Goal: Find specific page/section: Find specific page/section

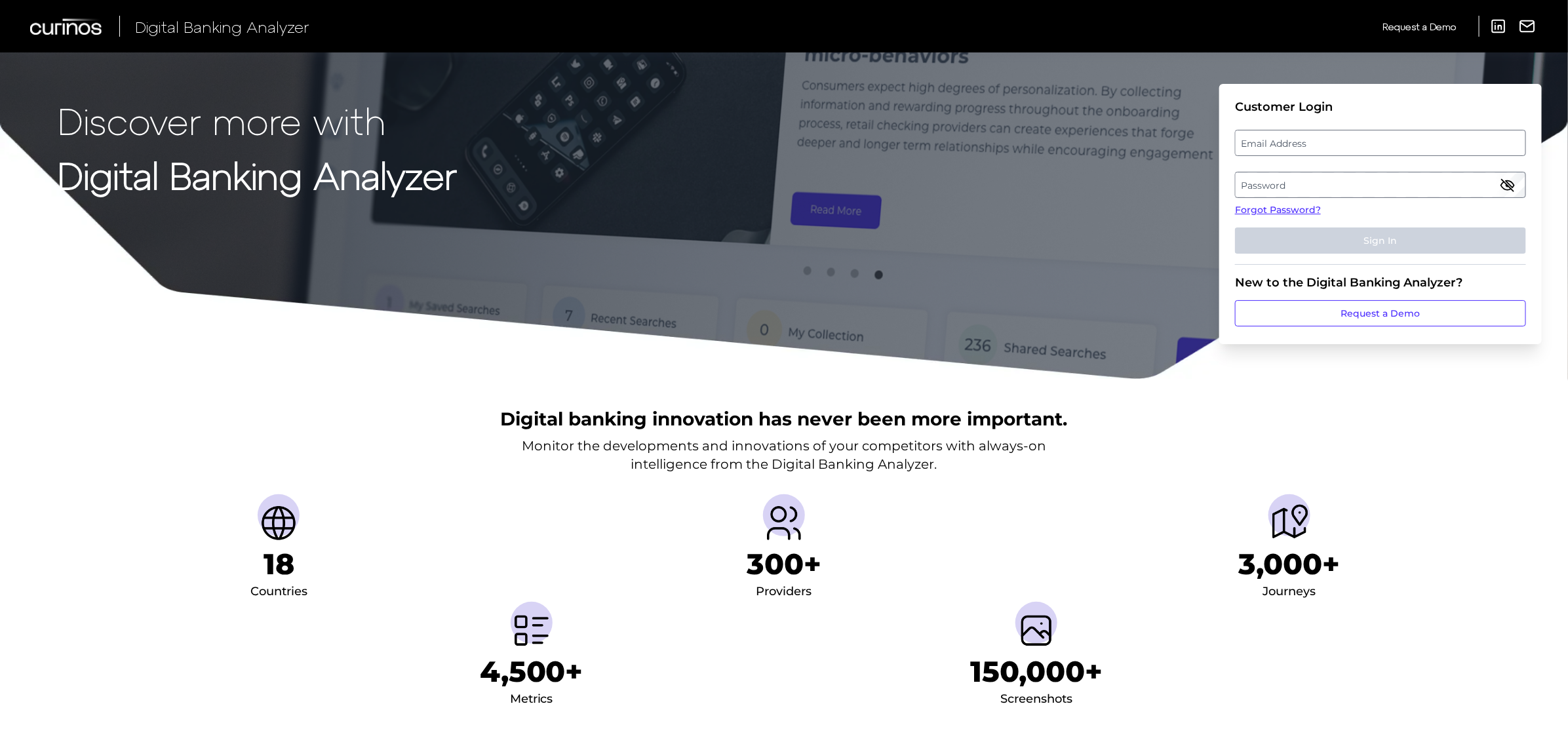
click at [1263, 145] on label "Email Address" at bounding box center [1380, 143] width 289 height 24
click at [1263, 145] on input "email" at bounding box center [1380, 142] width 291 height 26
type input "[EMAIL_ADDRESS][PERSON_NAME][DOMAIN_NAME]"
click at [1252, 185] on label "Password" at bounding box center [1380, 185] width 289 height 24
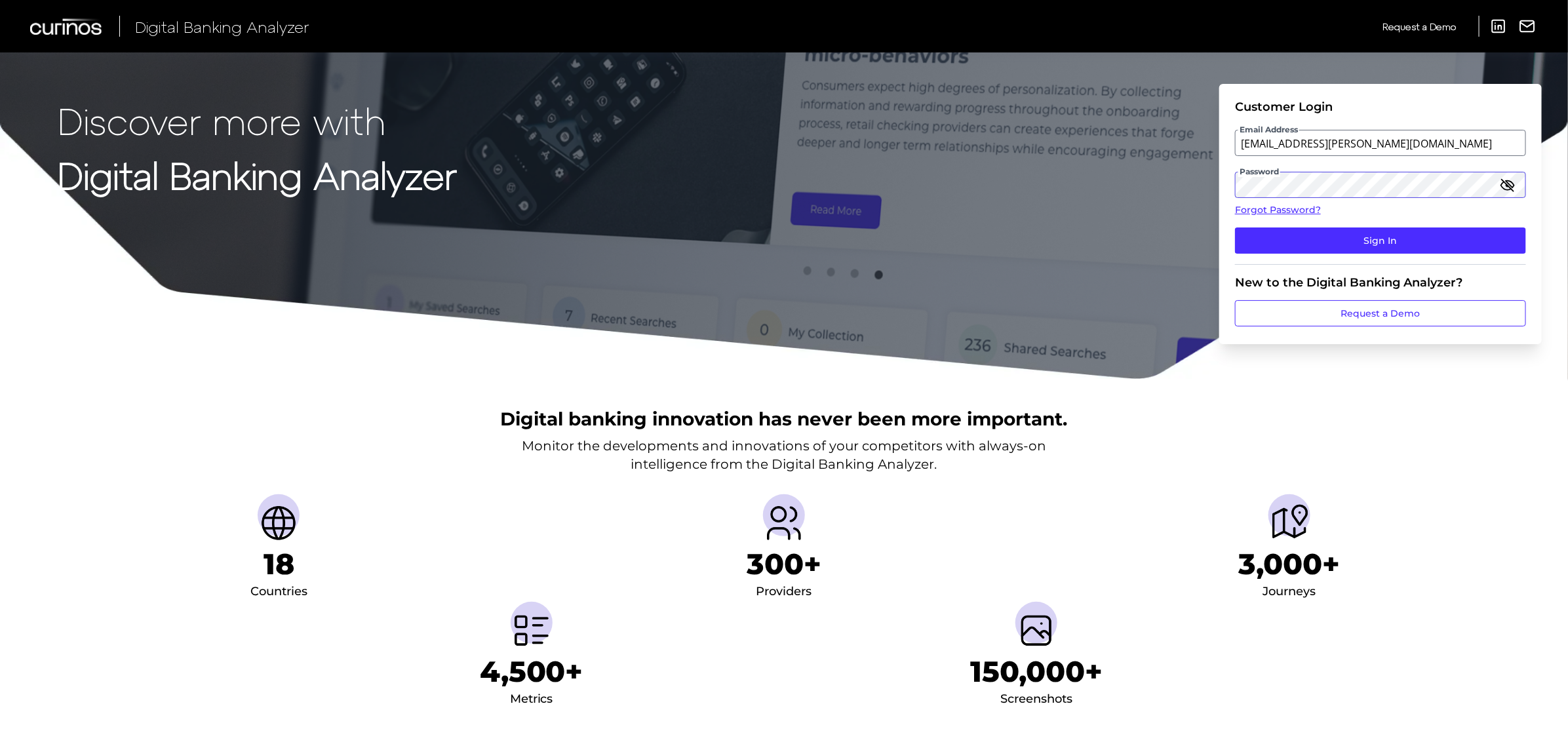
click at [1235, 228] on button "Sign In" at bounding box center [1380, 240] width 291 height 26
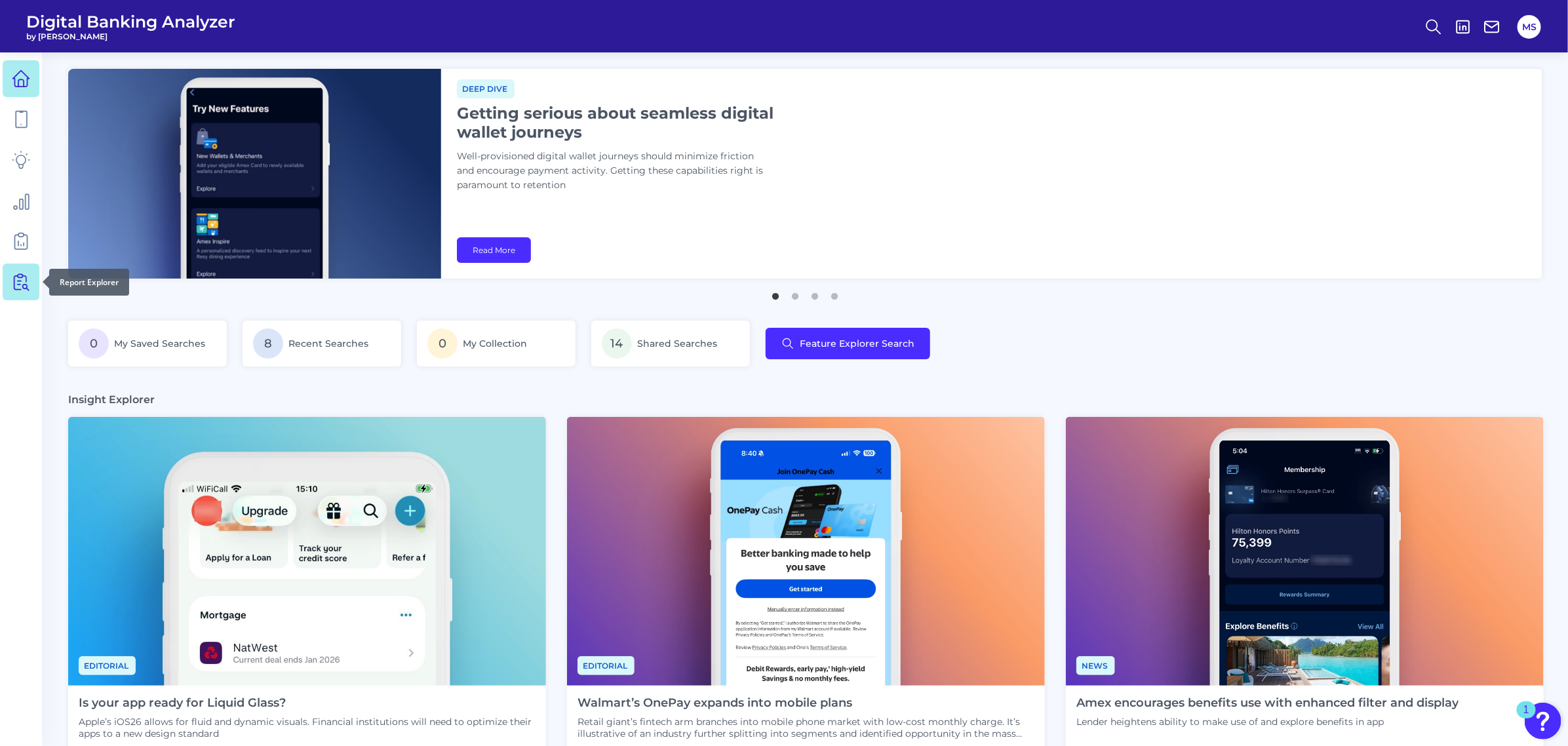
click at [21, 280] on icon at bounding box center [21, 281] width 18 height 18
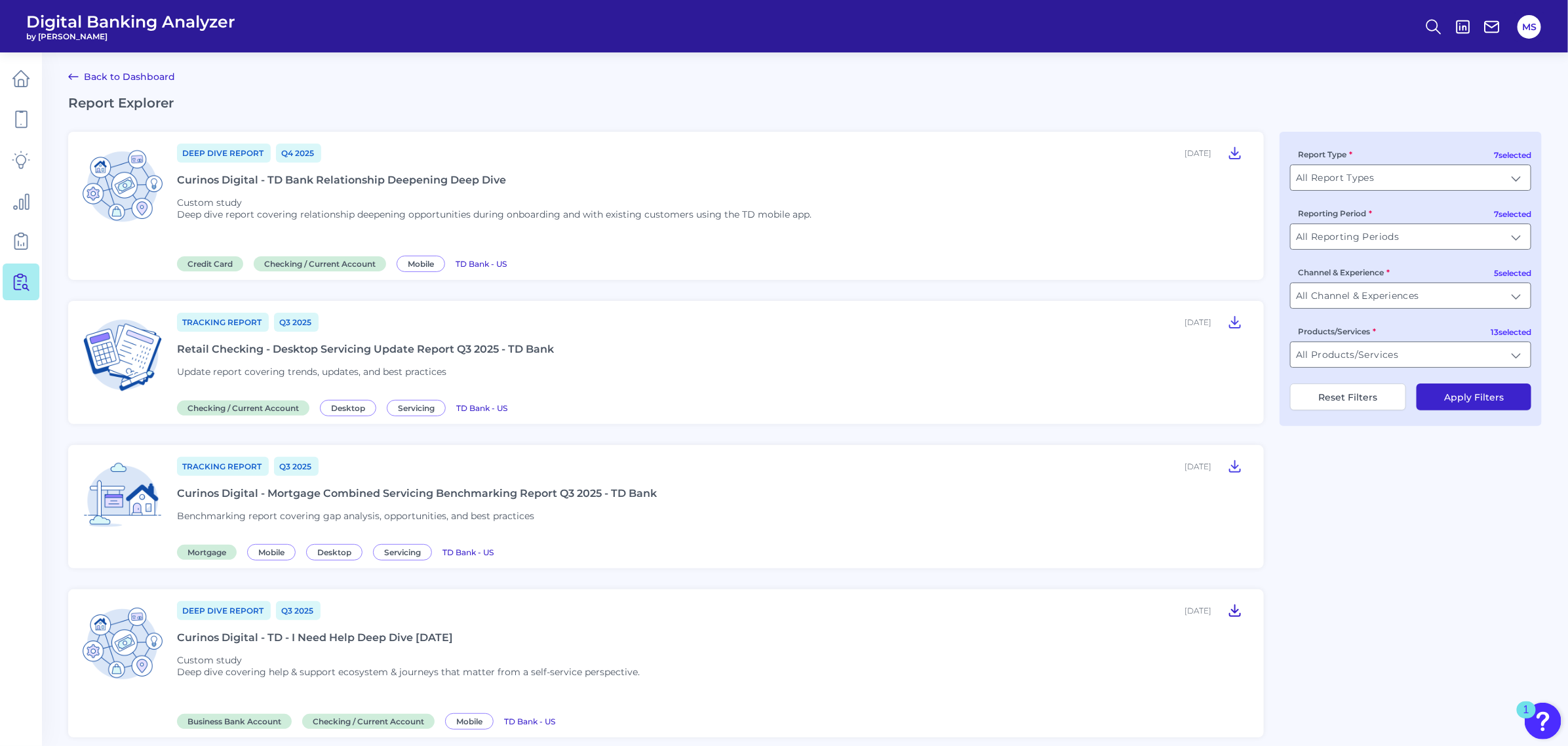
click at [1234, 605] on icon at bounding box center [1235, 610] width 10 height 11
